Goal: Information Seeking & Learning: Learn about a topic

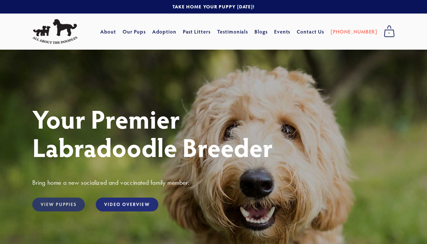
click at [63, 204] on link "View Puppies" at bounding box center [58, 205] width 53 height 14
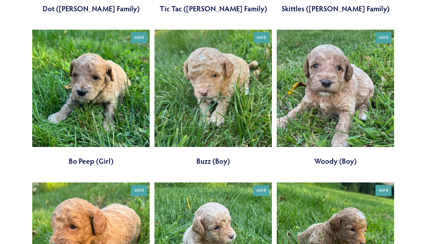
scroll to position [985, 0]
click at [84, 109] on link at bounding box center [90, 98] width 117 height 137
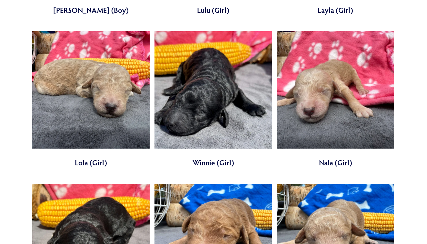
scroll to position [1747, 0]
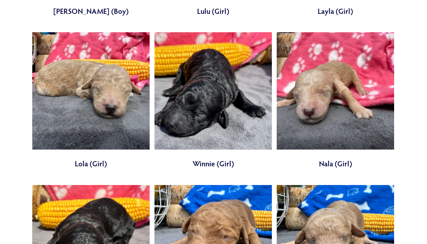
click at [86, 115] on link at bounding box center [90, 100] width 117 height 137
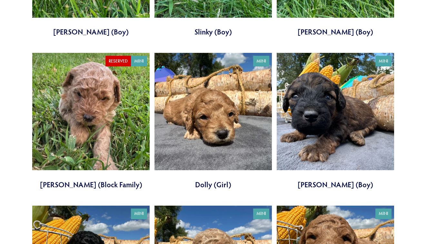
scroll to position [1267, 0]
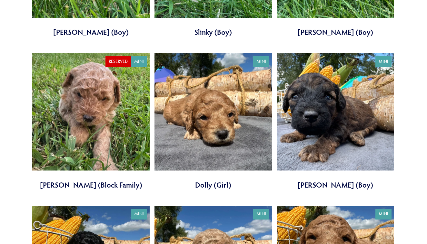
click at [209, 123] on link at bounding box center [212, 121] width 117 height 137
